Goal: Task Accomplishment & Management: Check status

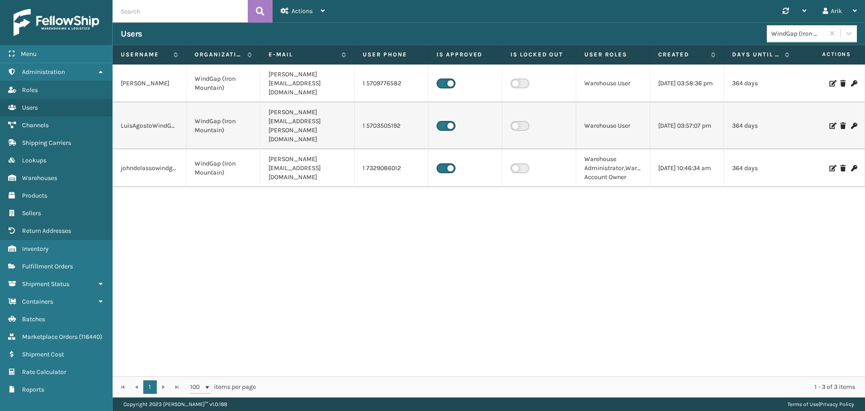
click at [159, 12] on input "text" at bounding box center [180, 11] width 135 height 23
click at [59, 267] on span "Fulfillment Orders" at bounding box center [47, 266] width 51 height 8
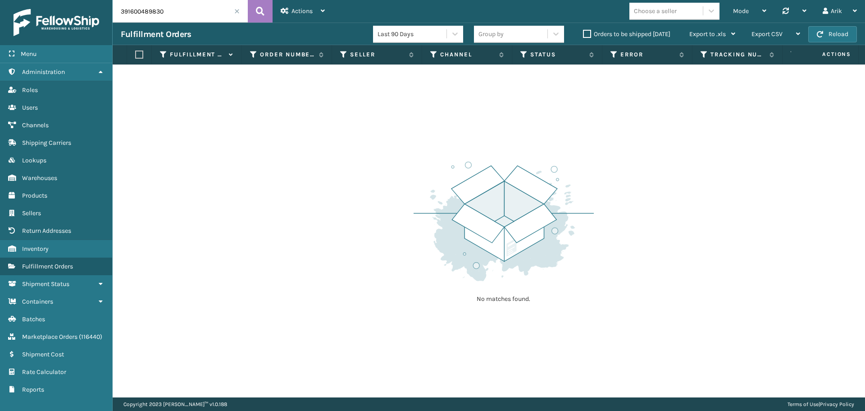
click at [141, 6] on input "391600489830" at bounding box center [180, 11] width 135 height 23
paste input "LTL.SS4427"
type input "LTL.SS44270"
click at [269, 9] on button at bounding box center [260, 11] width 25 height 23
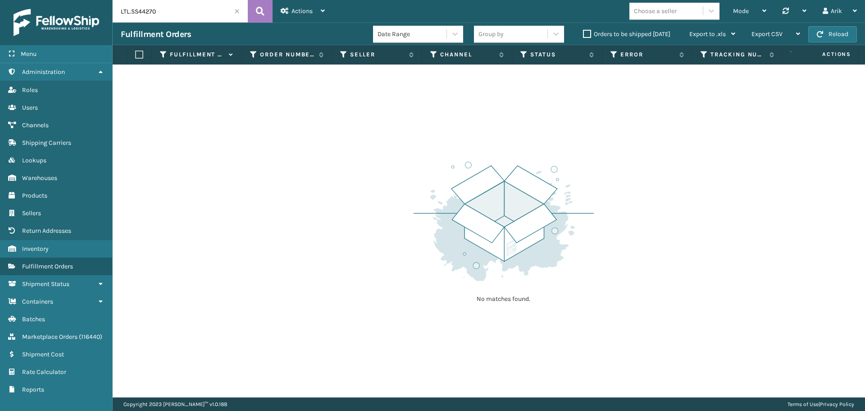
drag, startPoint x: 129, startPoint y: 12, endPoint x: 103, endPoint y: 12, distance: 26.1
click at [103, 0] on div "Menu Administration Roles Users Channels Shipping Carriers Lookups Warehouses P…" at bounding box center [432, 0] width 865 height 0
click at [173, 6] on input "SS44270" at bounding box center [180, 11] width 135 height 23
click at [171, 9] on input "SS44270" at bounding box center [180, 11] width 135 height 23
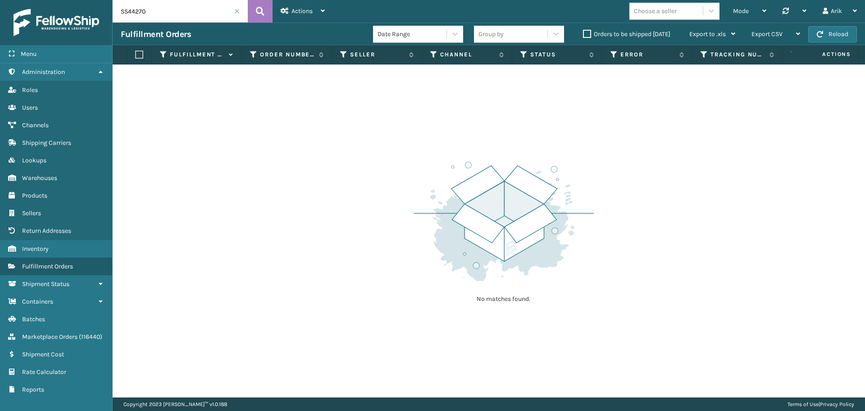
paste input "LTL.111-6153845-7578666"
click at [259, 8] on icon at bounding box center [260, 12] width 9 height 14
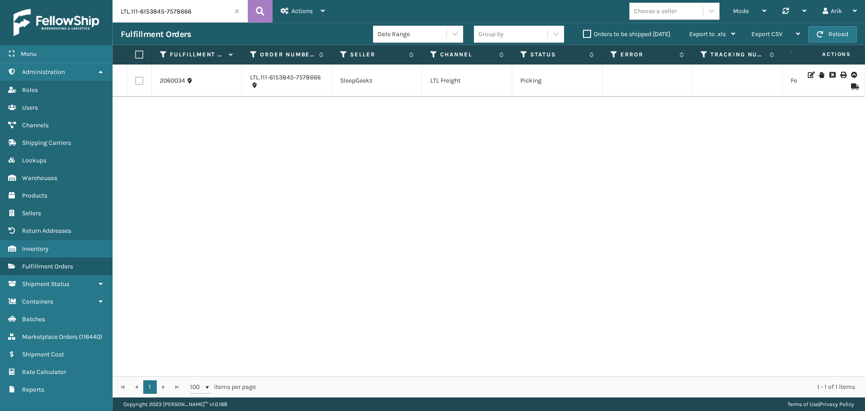
click at [152, 11] on input "LTL.111-6153845-7578666" at bounding box center [180, 11] width 135 height 23
paste input "SS44315"
click at [264, 8] on icon at bounding box center [260, 12] width 9 height 14
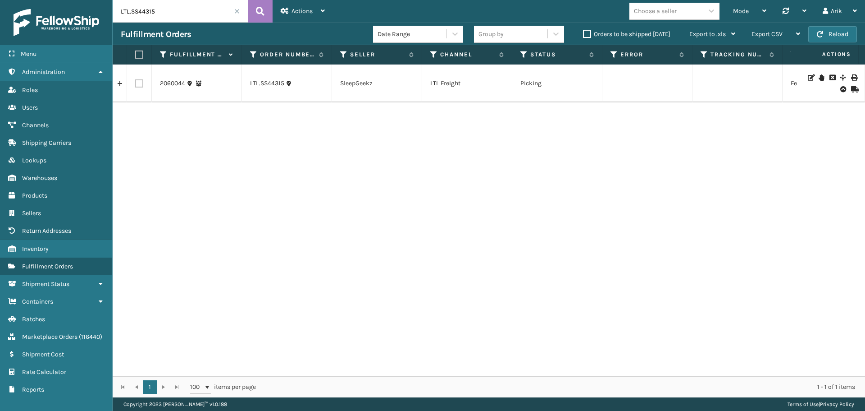
click at [172, 10] on input "LTL.SS44315" at bounding box center [180, 11] width 135 height 23
paste input "113-9205323-0434666"
type input "LTL.113-9205323-0434666"
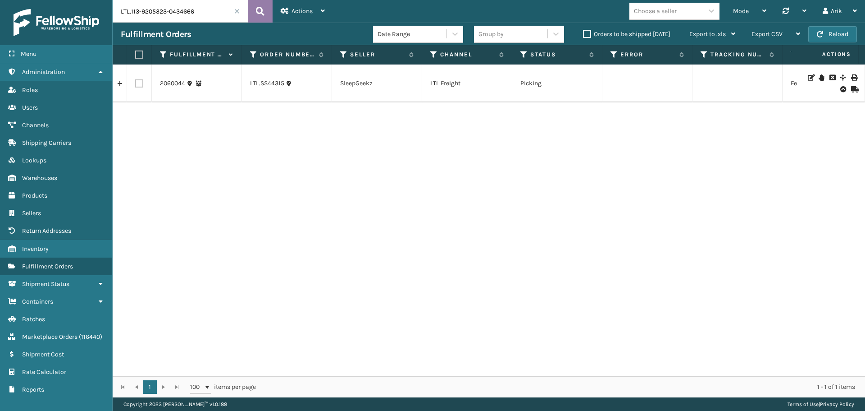
click at [257, 9] on icon at bounding box center [260, 12] width 9 height 14
